Goal: Task Accomplishment & Management: Manage account settings

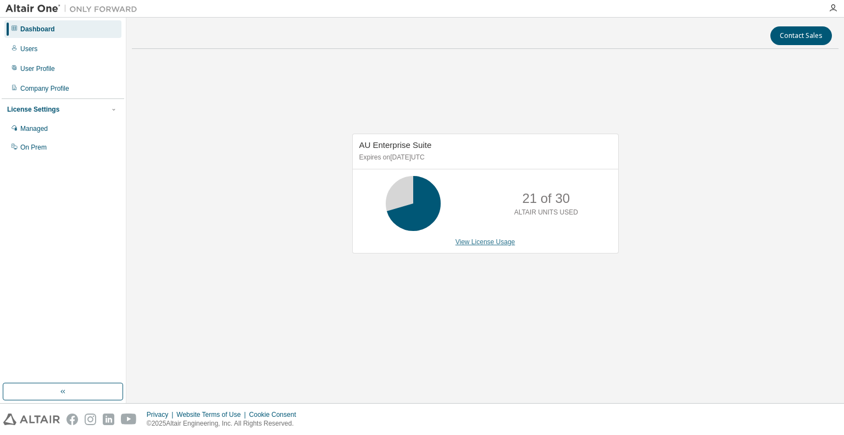
click at [502, 239] on link "View License Usage" at bounding box center [486, 242] width 60 height 8
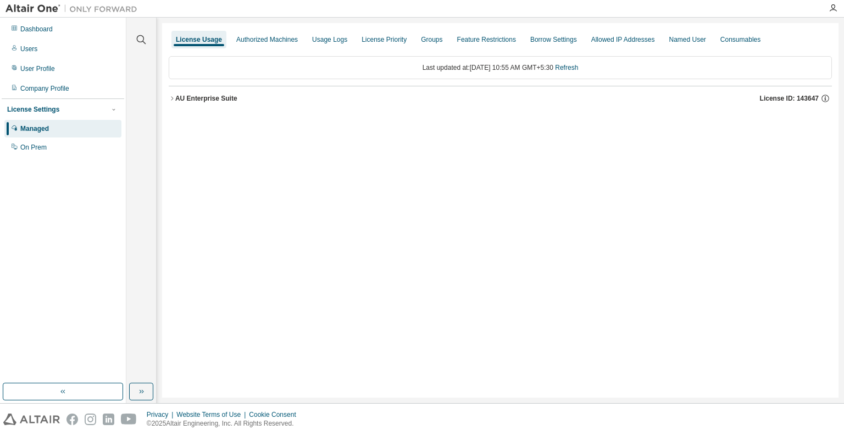
click at [173, 96] on icon "button" at bounding box center [172, 98] width 7 height 7
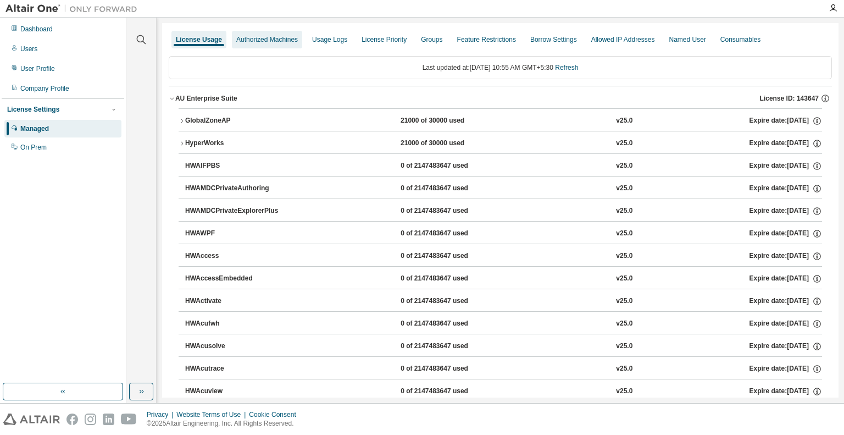
click at [267, 42] on div "Authorized Machines" at bounding box center [267, 39] width 62 height 9
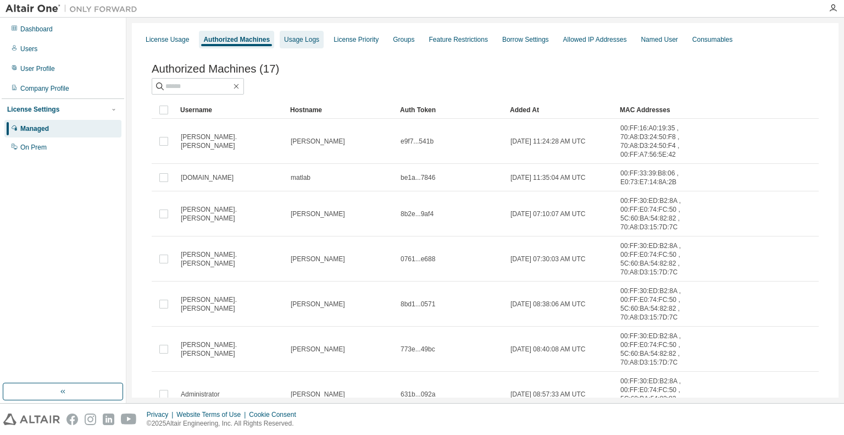
click at [297, 39] on div "Usage Logs" at bounding box center [301, 39] width 35 height 9
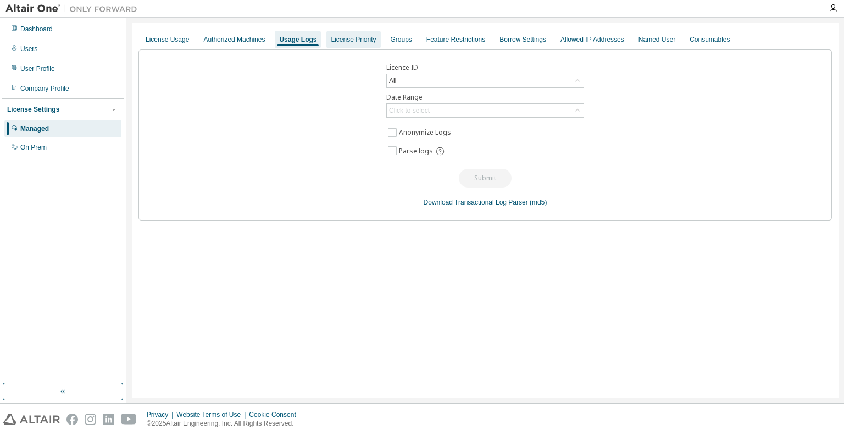
click at [343, 39] on div "License Priority" at bounding box center [353, 39] width 45 height 9
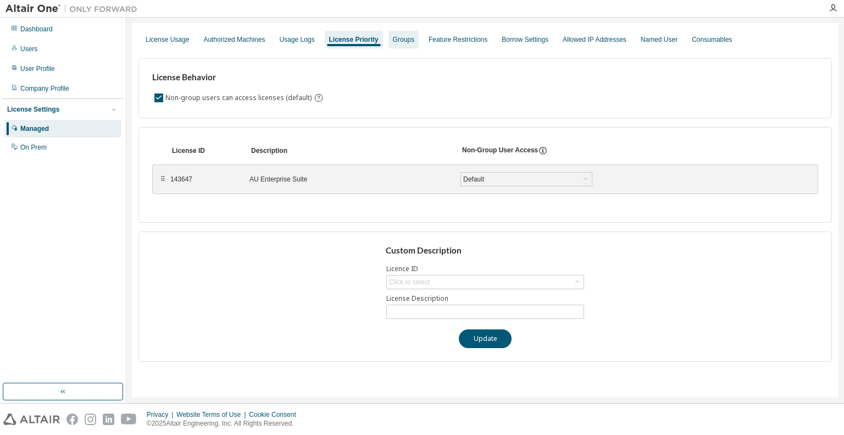
click at [393, 40] on div "Groups" at bounding box center [403, 39] width 21 height 9
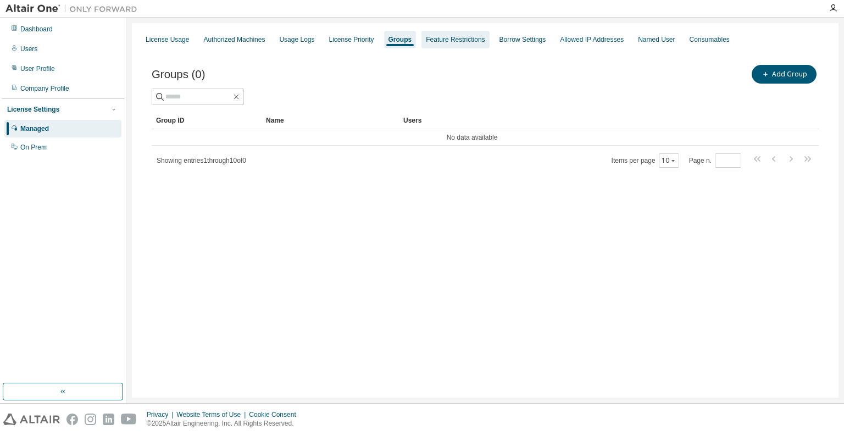
click at [432, 42] on div "Feature Restrictions" at bounding box center [455, 39] width 59 height 9
